Goal: Information Seeking & Learning: Learn about a topic

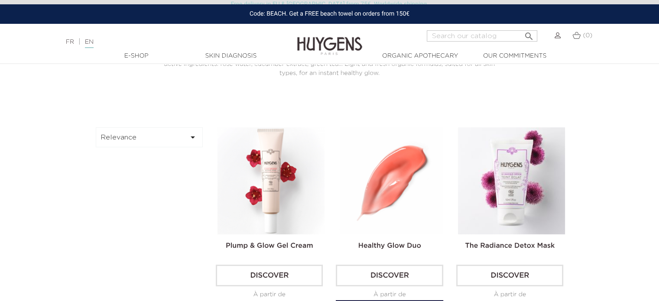
click at [399, 201] on img at bounding box center [391, 180] width 107 height 107
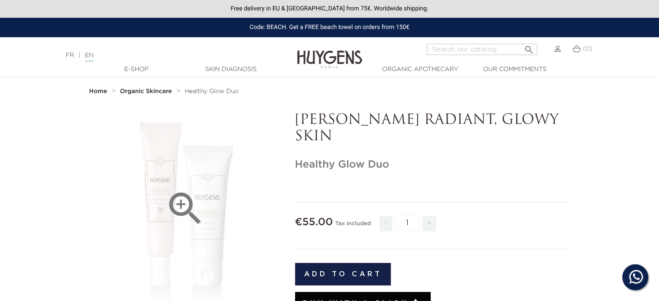
click at [205, 233] on div "" at bounding box center [185, 208] width 193 height 193
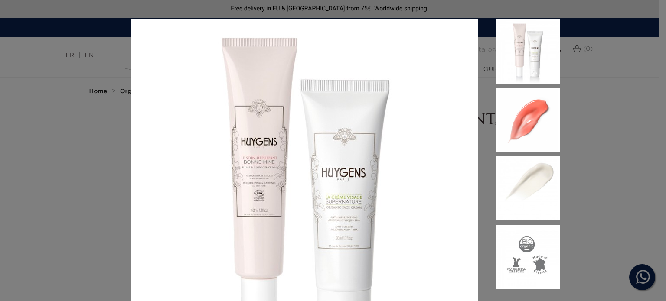
click at [265, 159] on img at bounding box center [304, 193] width 347 height 347
click at [616, 42] on div at bounding box center [333, 150] width 666 height 301
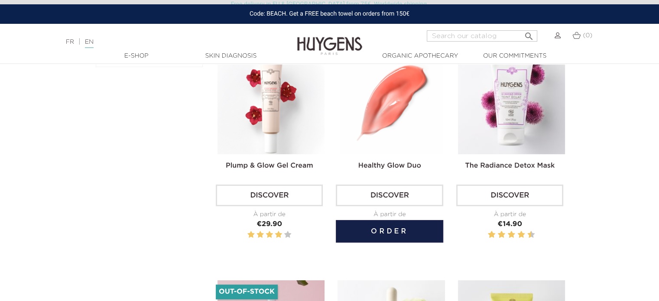
scroll to position [270, 0]
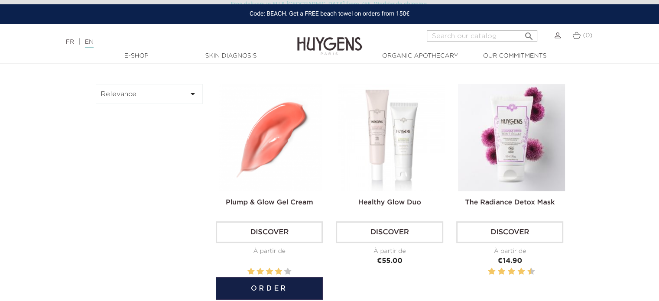
click at [298, 145] on img at bounding box center [271, 137] width 107 height 107
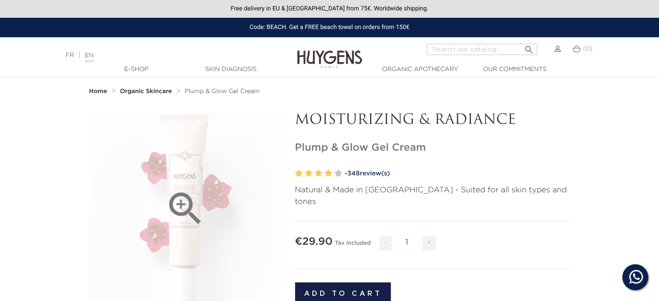
click at [177, 202] on icon "" at bounding box center [185, 208] width 43 height 43
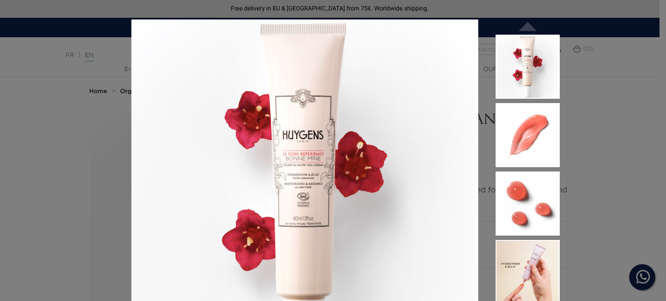
click at [297, 157] on img at bounding box center [304, 193] width 347 height 347
click at [266, 118] on img at bounding box center [304, 193] width 347 height 347
